Goal: Transaction & Acquisition: Purchase product/service

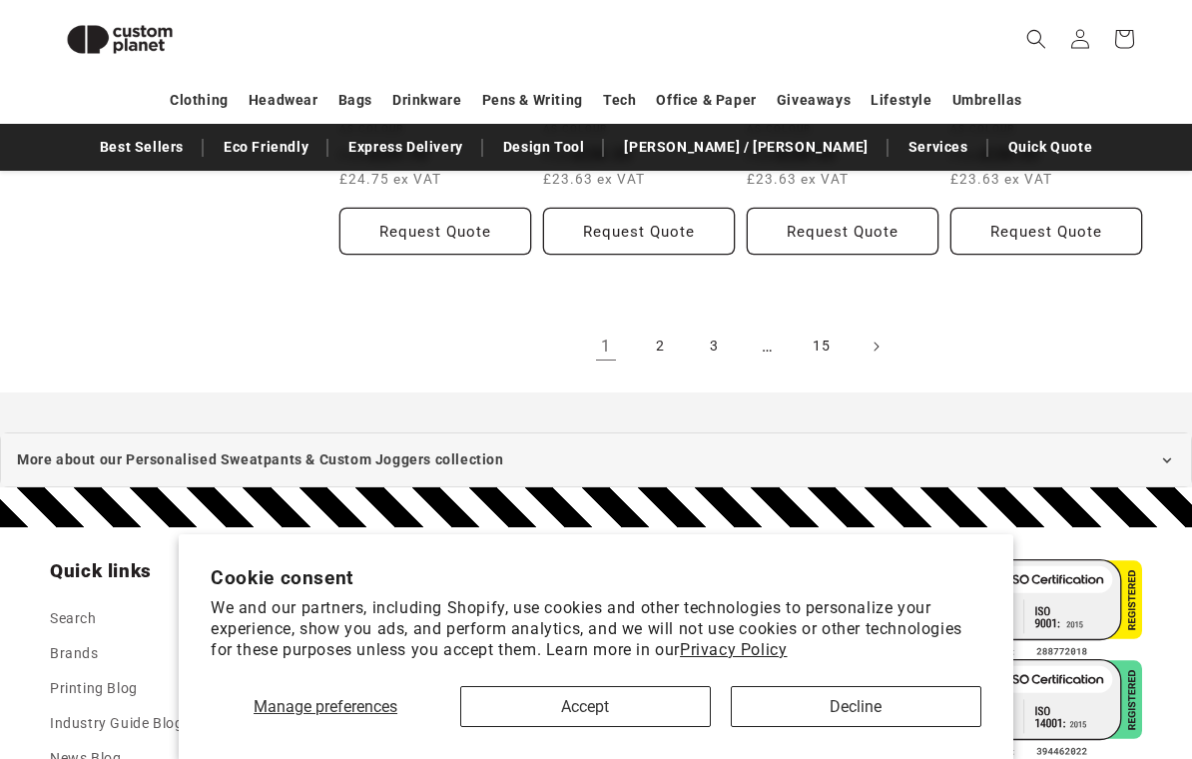
scroll to position [2191, 0]
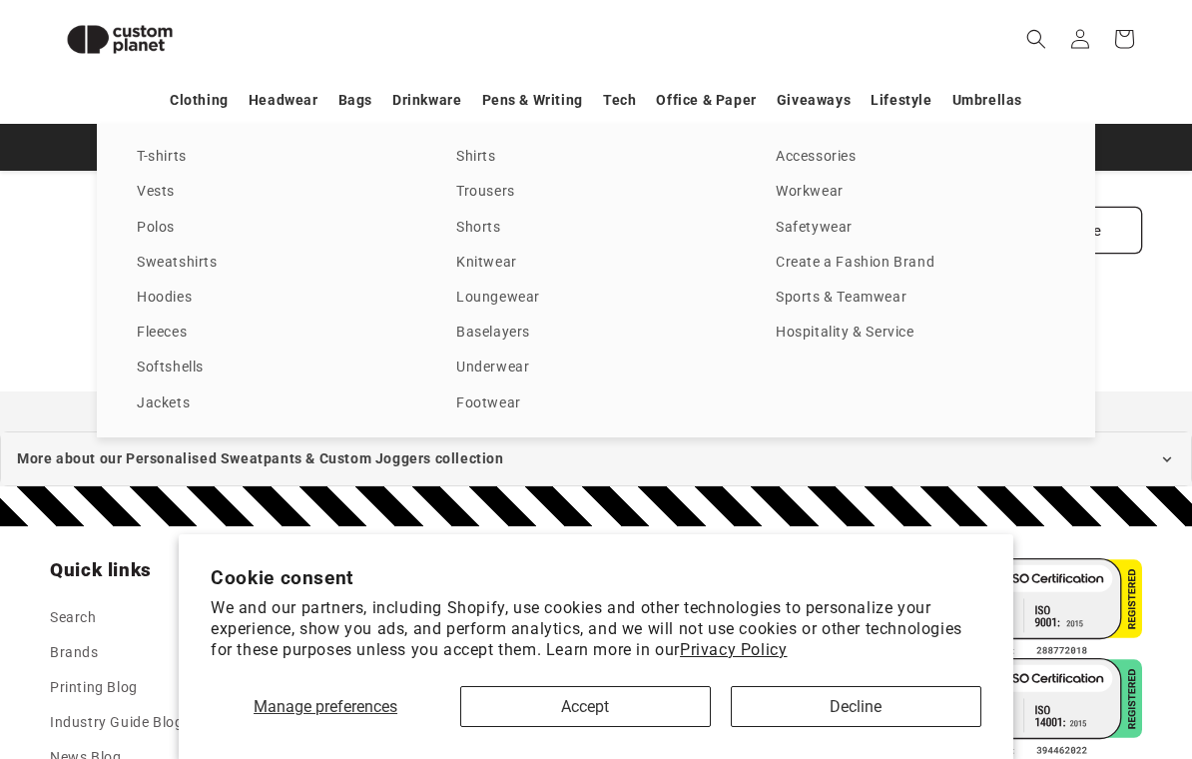
click at [1042, 33] on icon "Search" at bounding box center [1036, 39] width 20 height 20
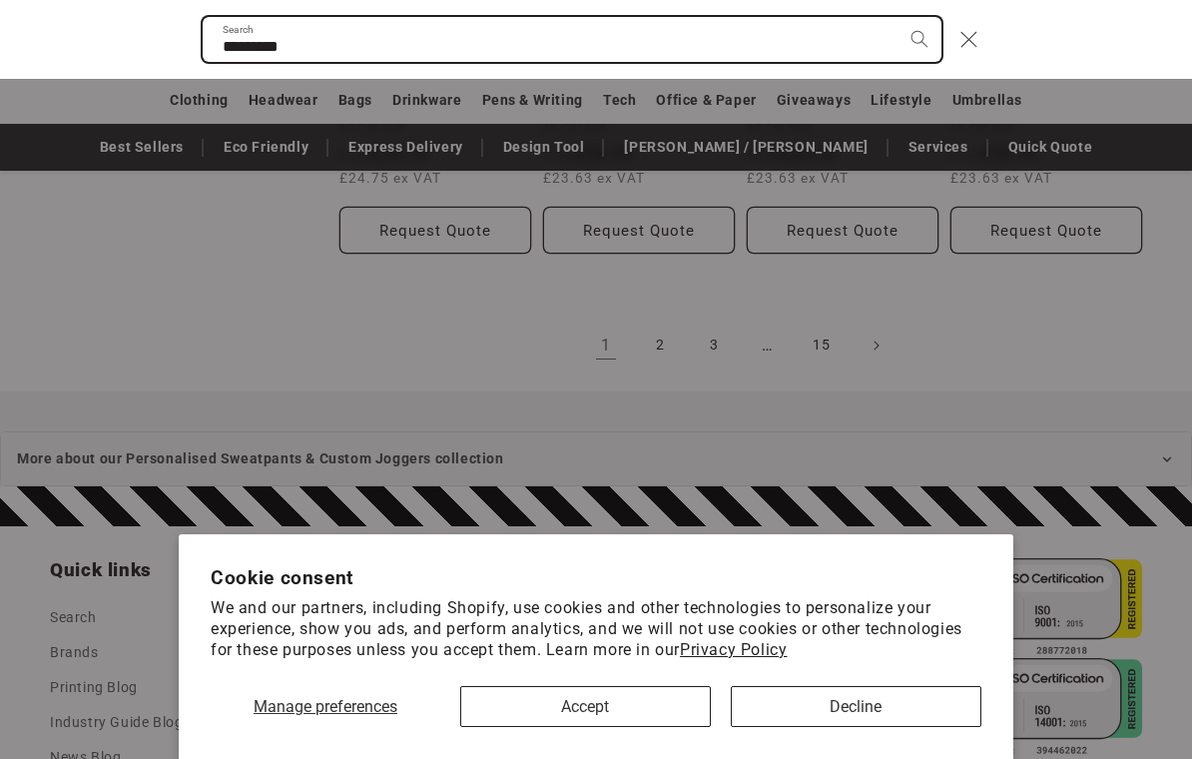
type input "*********"
click at [918, 39] on button "Search" at bounding box center [920, 39] width 44 height 44
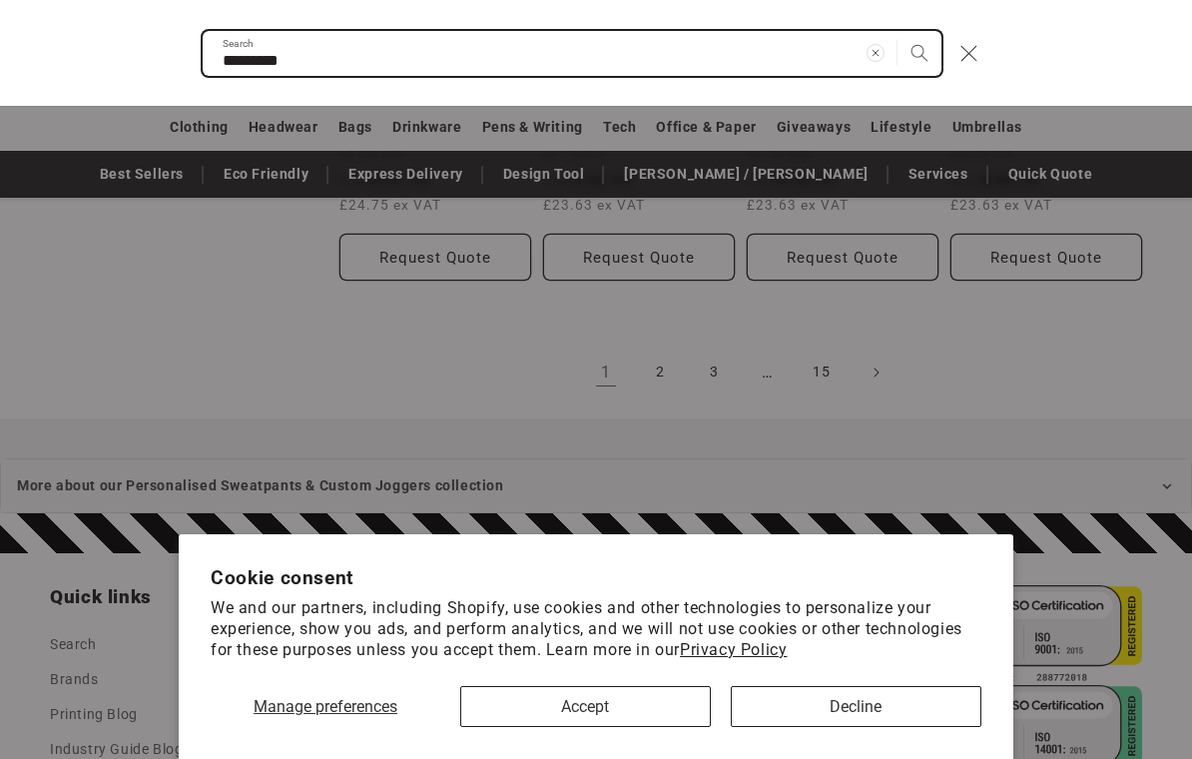
scroll to position [2225, 0]
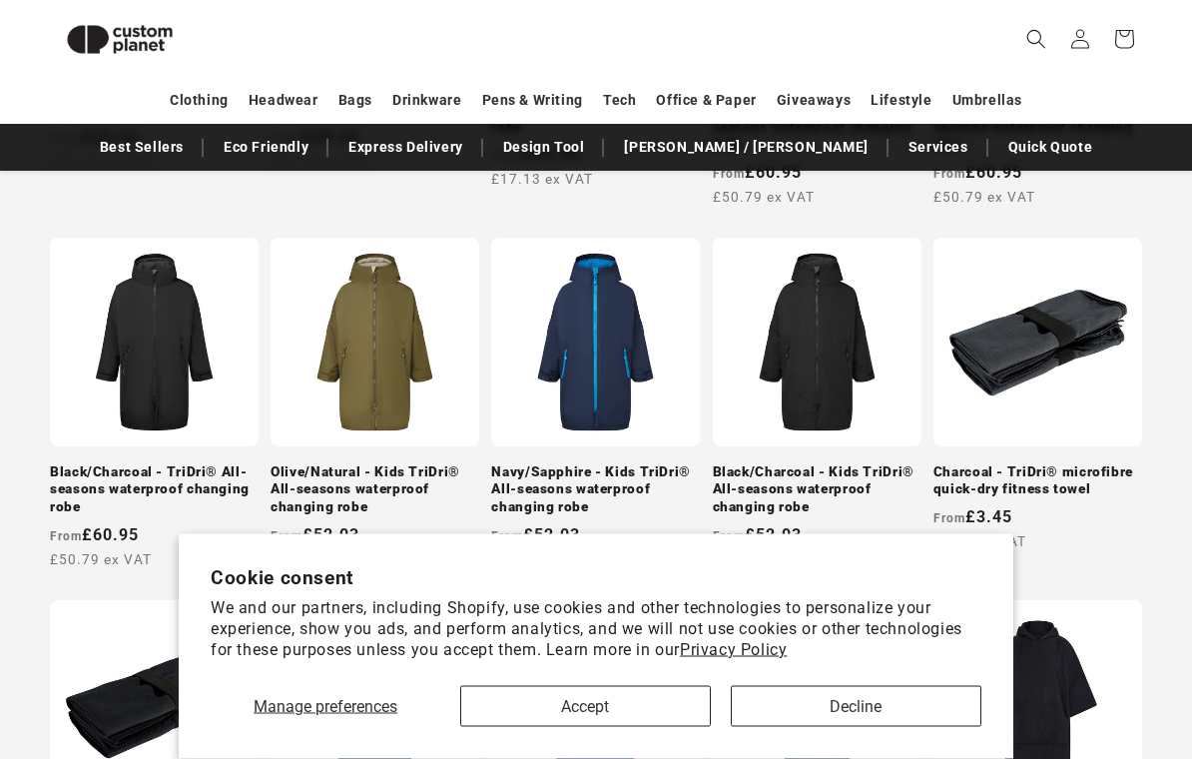
scroll to position [689, 0]
click at [89, 483] on link "Black/Charcoal - TriDri® All-seasons waterproof changing robe" at bounding box center [154, 489] width 209 height 53
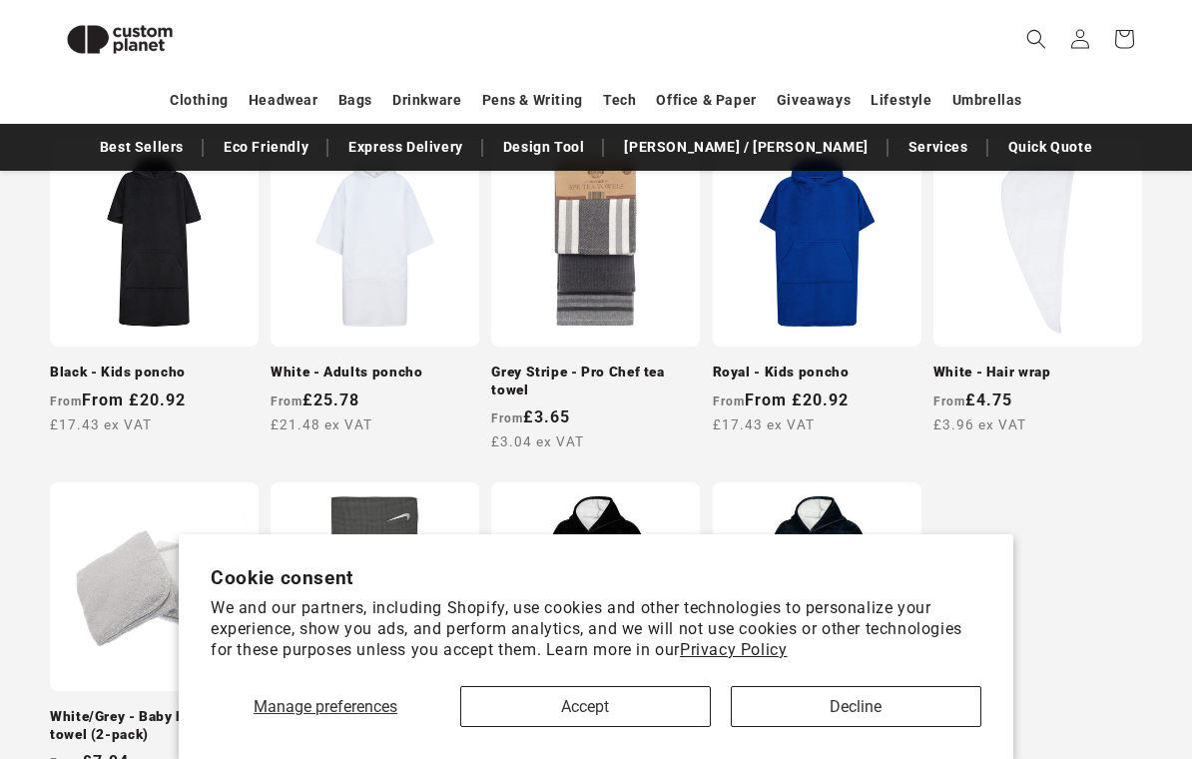
scroll to position [1478, 0]
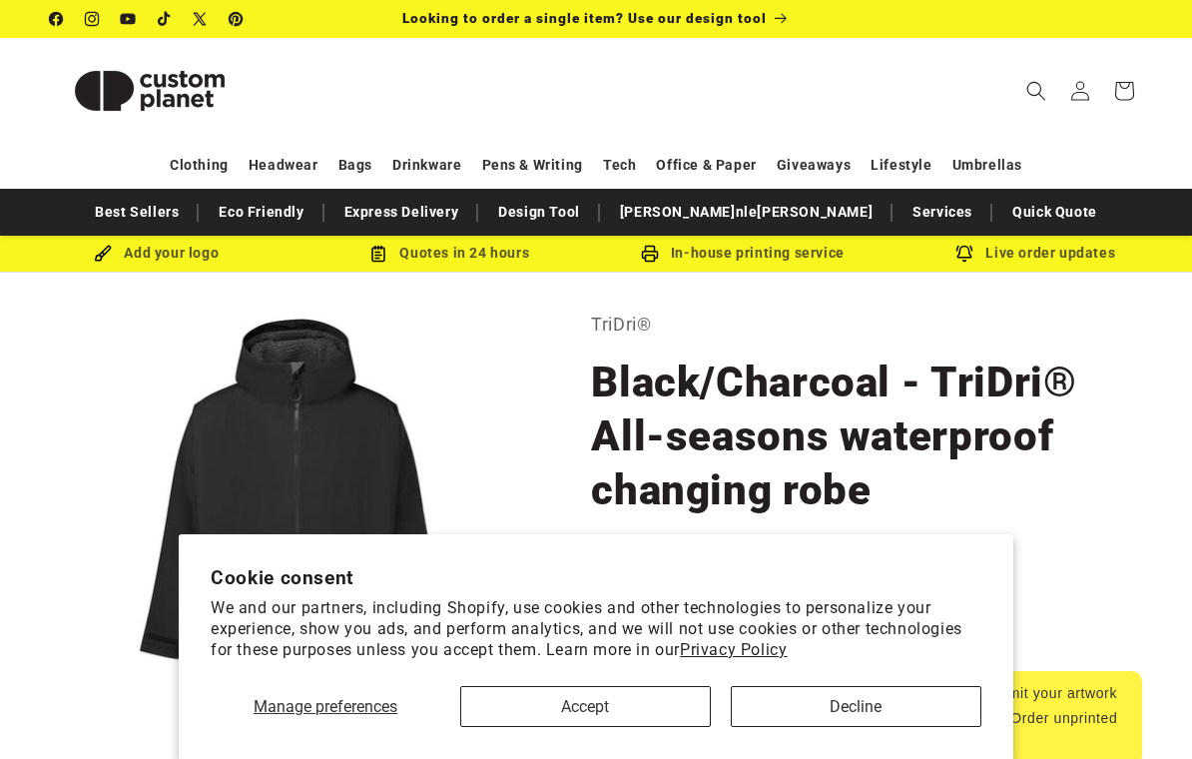
click at [569, 699] on button "Accept" at bounding box center [585, 706] width 251 height 41
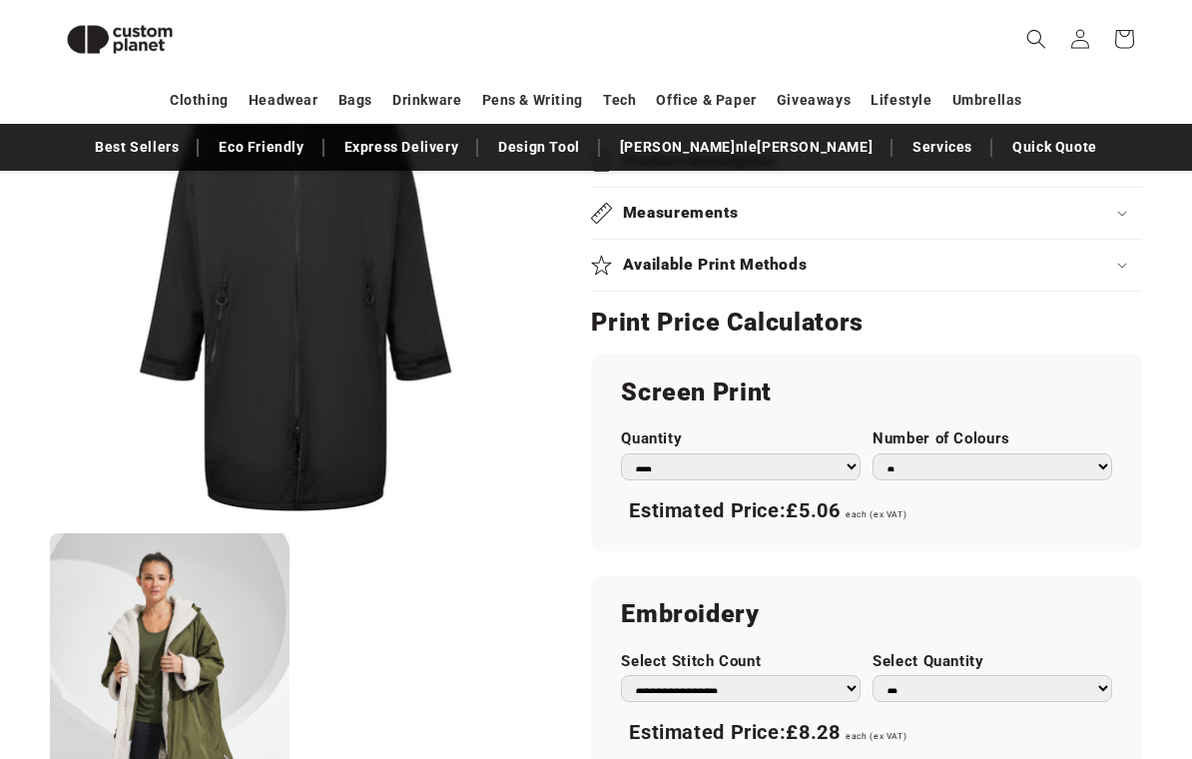
click at [836, 463] on select "*** *** *** **** **** **** ***** *****" at bounding box center [741, 467] width 240 height 27
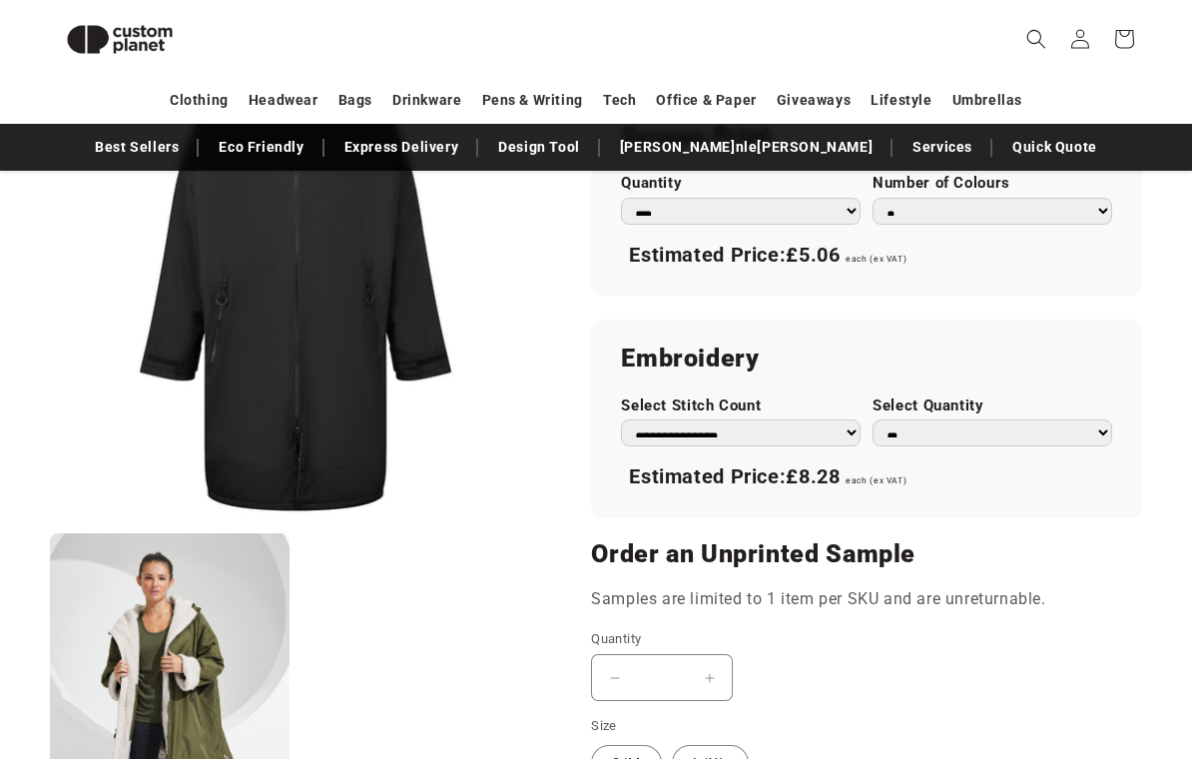
scroll to position [1264, 0]
